Goal: Information Seeking & Learning: Learn about a topic

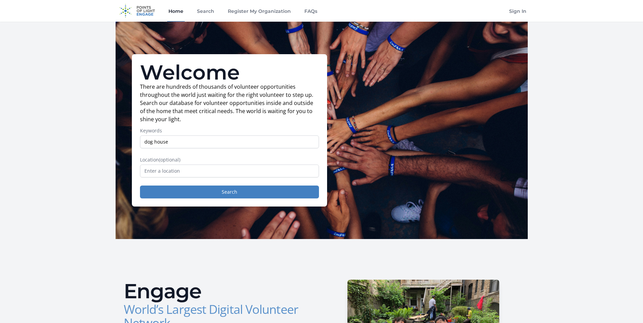
type input "dog house"
click at [182, 170] on input "text" at bounding box center [229, 171] width 179 height 13
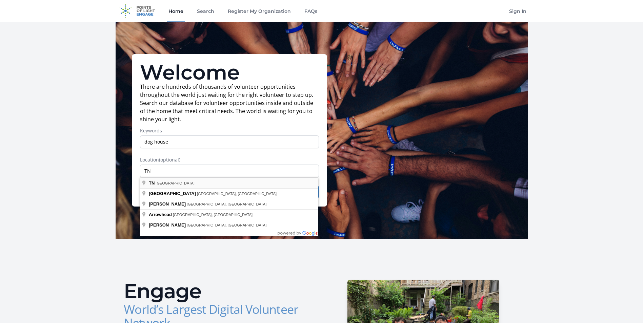
type input "[GEOGRAPHIC_DATA], [GEOGRAPHIC_DATA]"
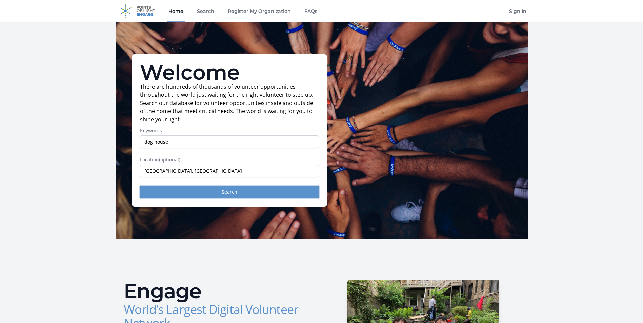
click at [225, 192] on button "Search" at bounding box center [229, 192] width 179 height 13
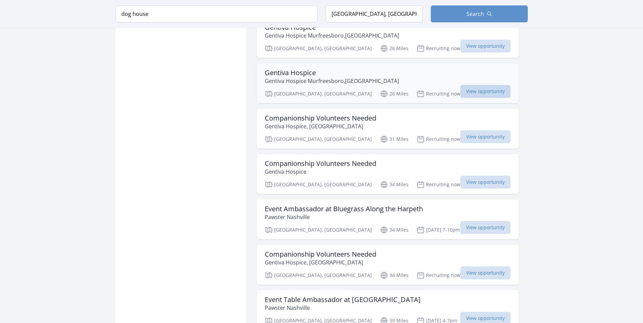
scroll to position [711, 0]
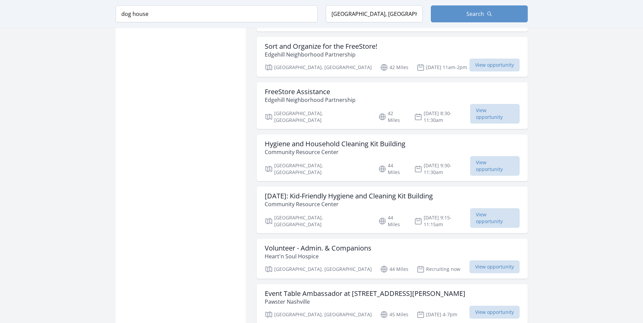
scroll to position [1118, 0]
